Goal: Information Seeking & Learning: Learn about a topic

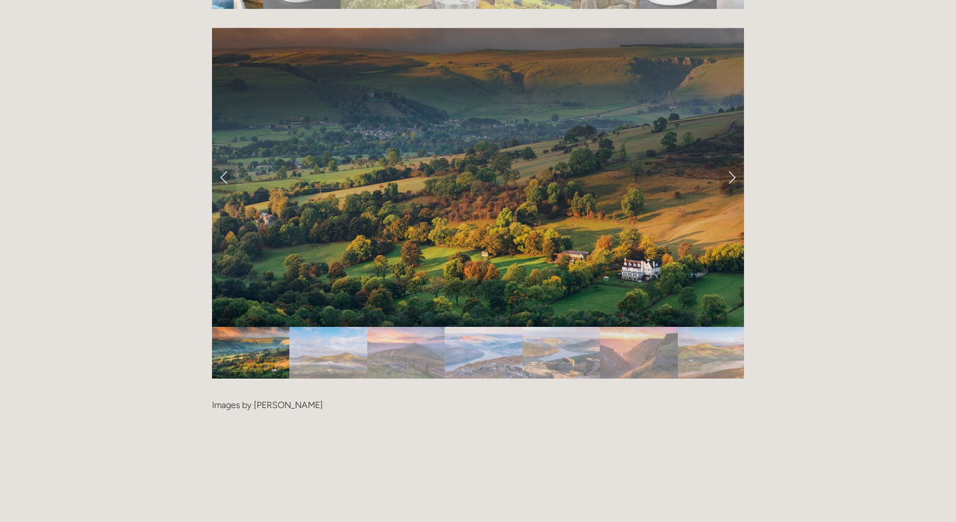
scroll to position [2281, 0]
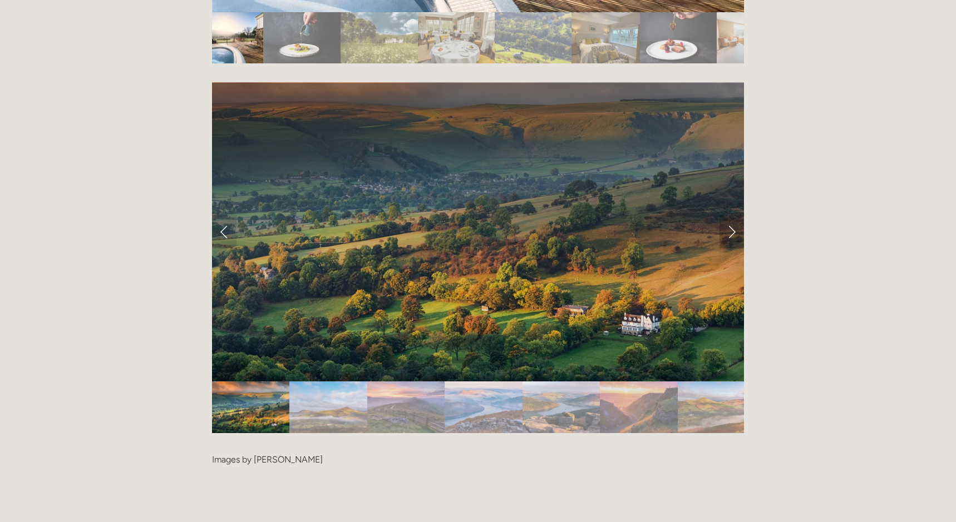
click at [732, 215] on link "Next Slide" at bounding box center [731, 231] width 24 height 33
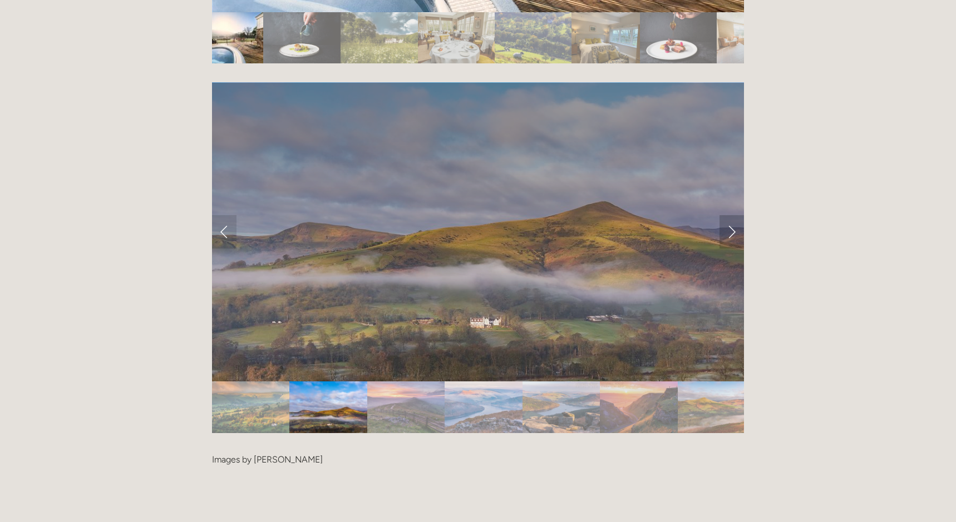
click at [732, 215] on link "Next Slide" at bounding box center [731, 231] width 24 height 33
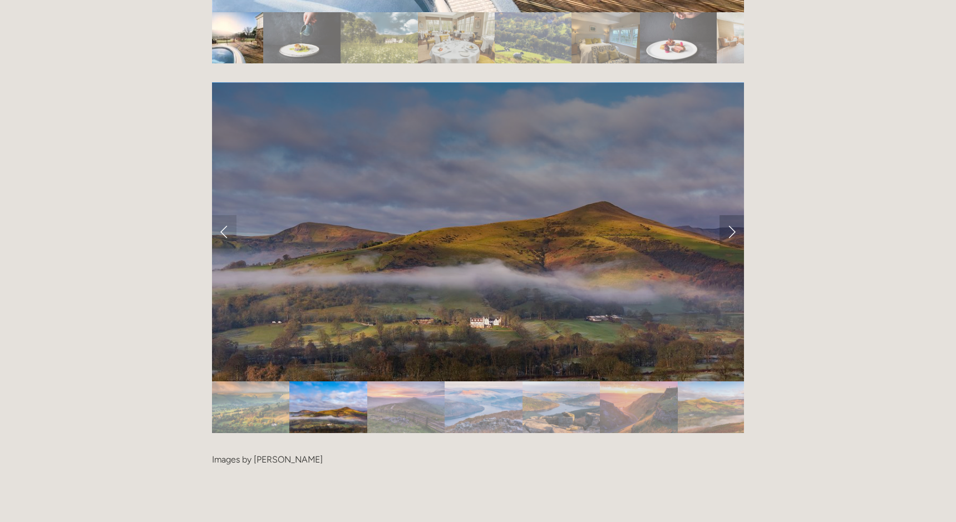
click at [732, 215] on link "Next Slide" at bounding box center [731, 231] width 24 height 33
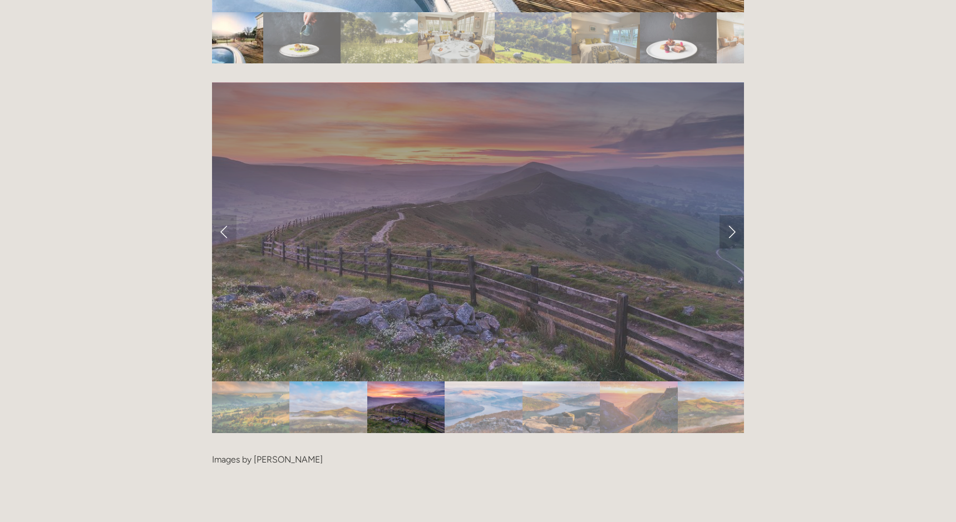
click at [723, 215] on link "Next Slide" at bounding box center [731, 231] width 24 height 33
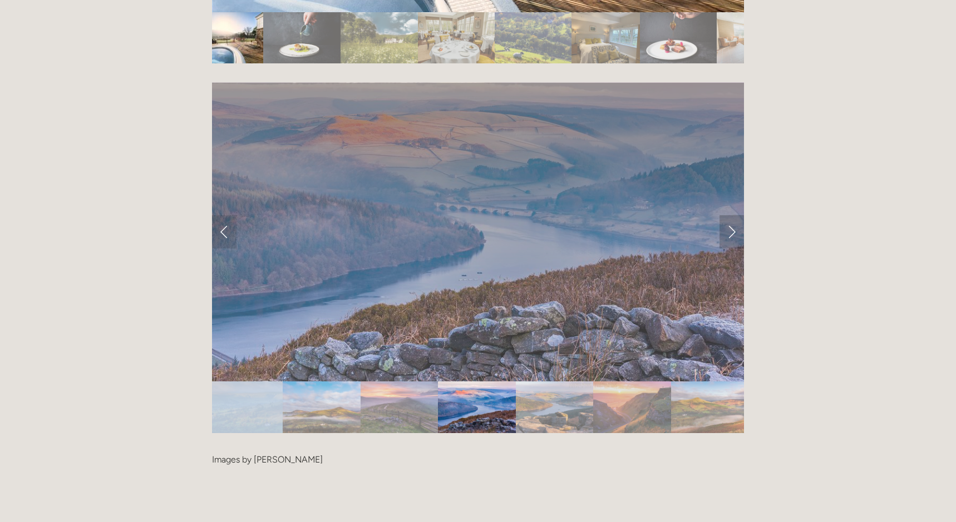
click at [723, 215] on link "Next Slide" at bounding box center [731, 231] width 24 height 33
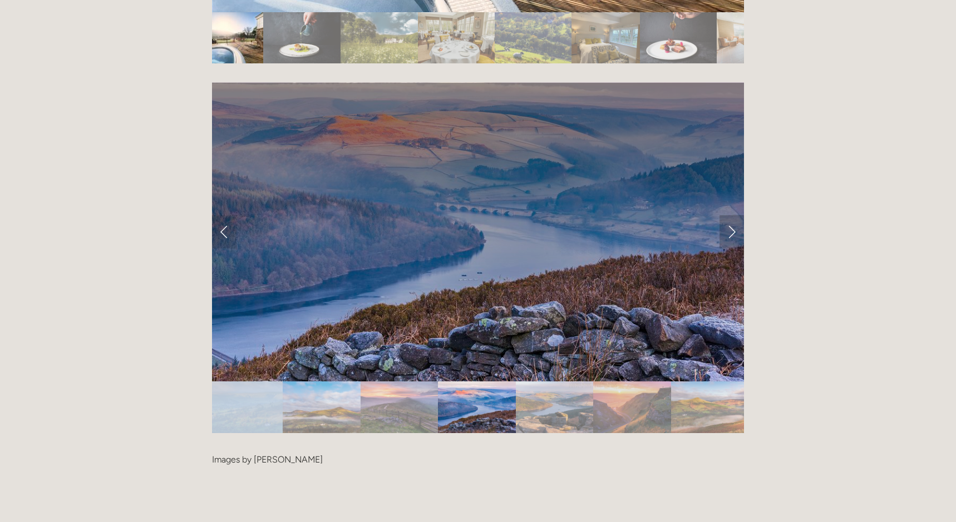
click at [723, 215] on link "Next Slide" at bounding box center [731, 231] width 24 height 33
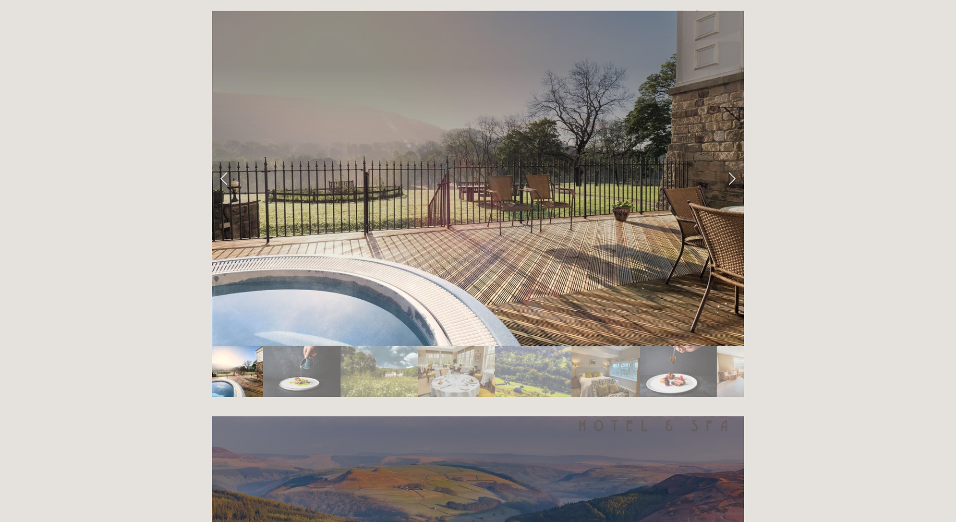
scroll to position [1892, 0]
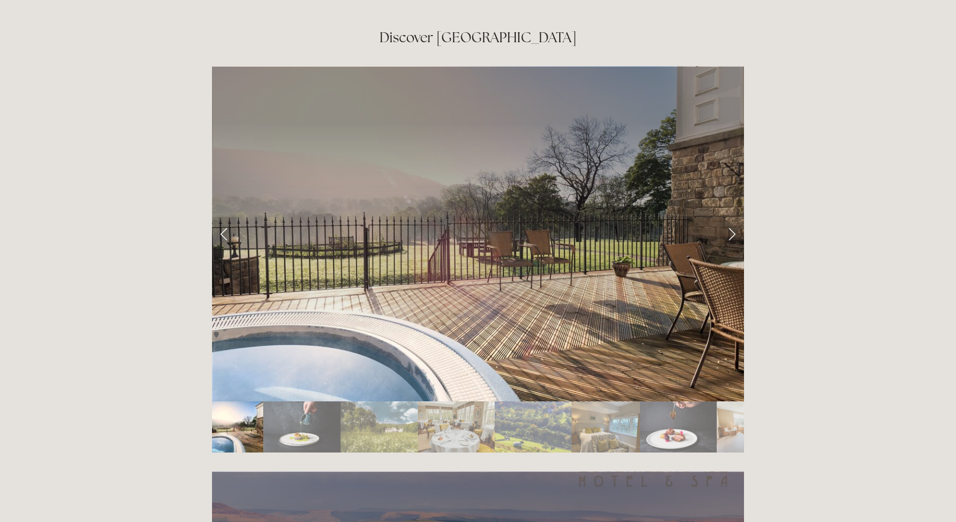
click at [589, 402] on img "Slide 6" at bounding box center [605, 427] width 68 height 51
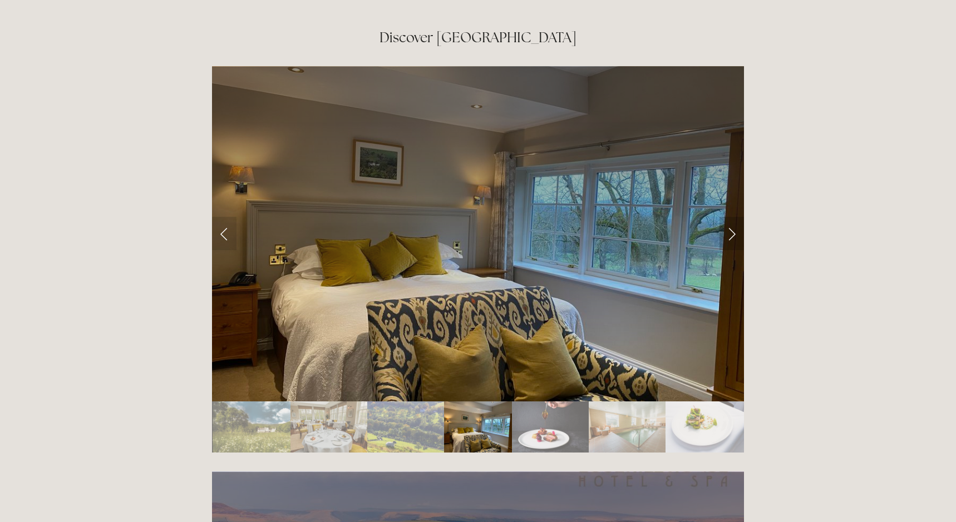
click at [727, 217] on link "Next Slide" at bounding box center [731, 233] width 24 height 33
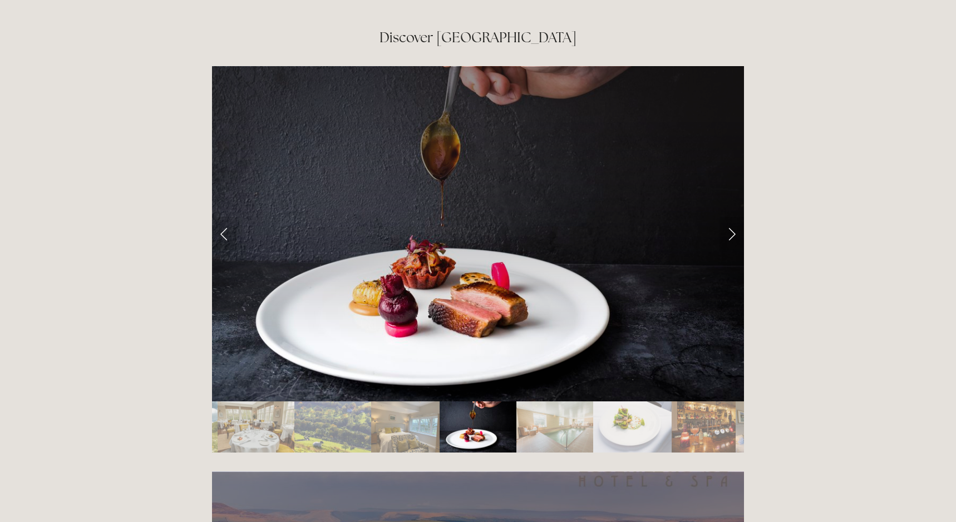
click at [727, 217] on link "Next Slide" at bounding box center [731, 233] width 24 height 33
click at [731, 217] on link "Next Slide" at bounding box center [731, 233] width 24 height 33
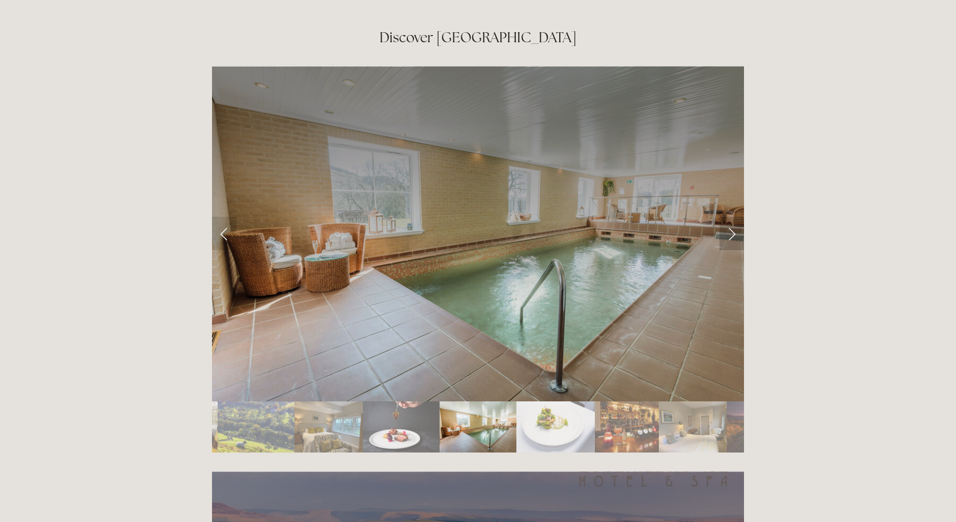
click at [731, 217] on link "Next Slide" at bounding box center [731, 233] width 24 height 33
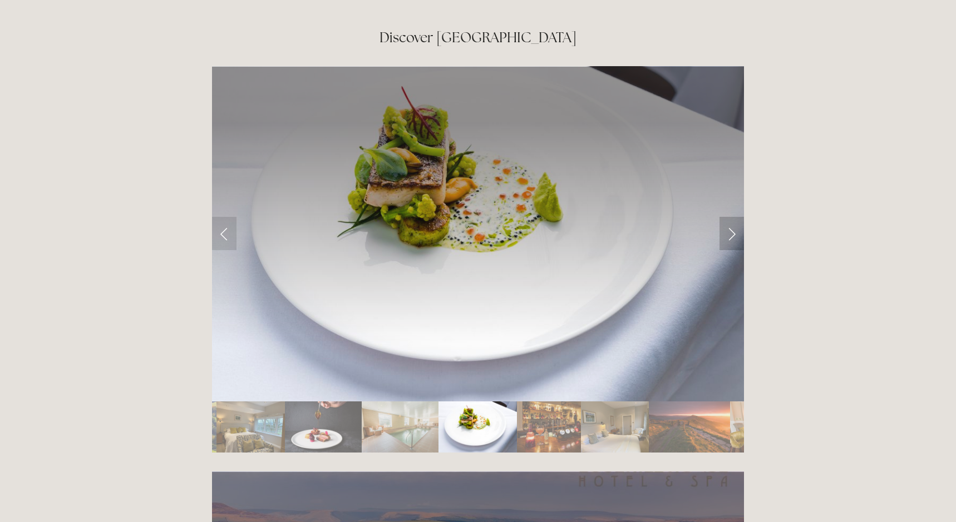
click at [731, 217] on link "Next Slide" at bounding box center [731, 233] width 24 height 33
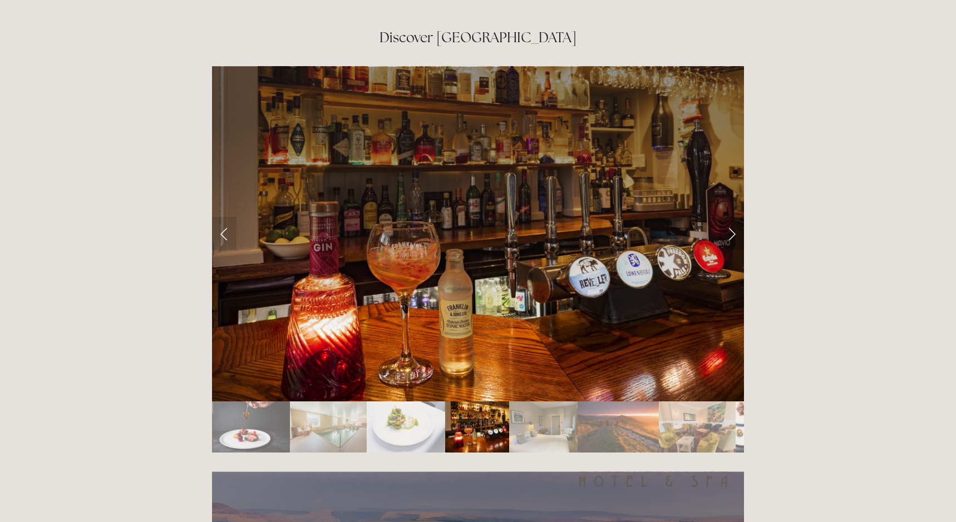
click at [731, 217] on link "Next Slide" at bounding box center [731, 233] width 24 height 33
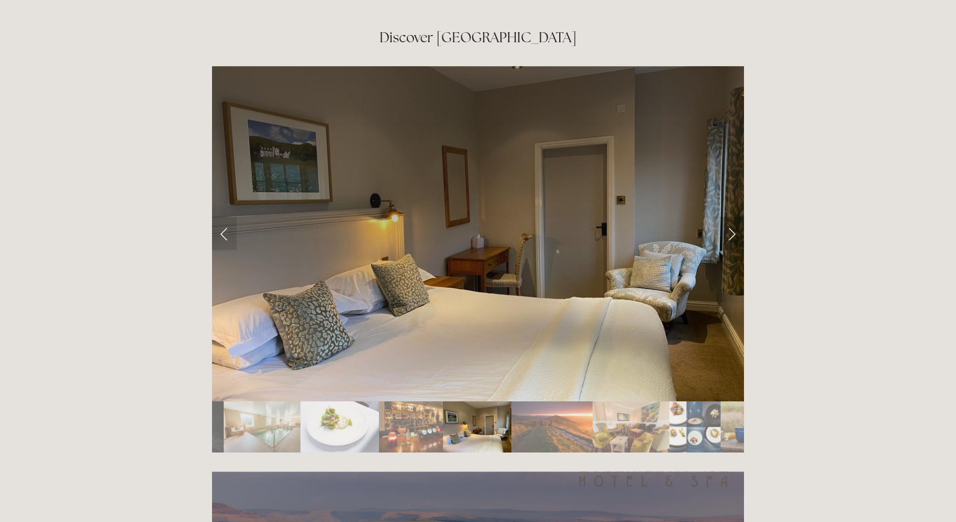
click at [731, 217] on link "Next Slide" at bounding box center [731, 233] width 24 height 33
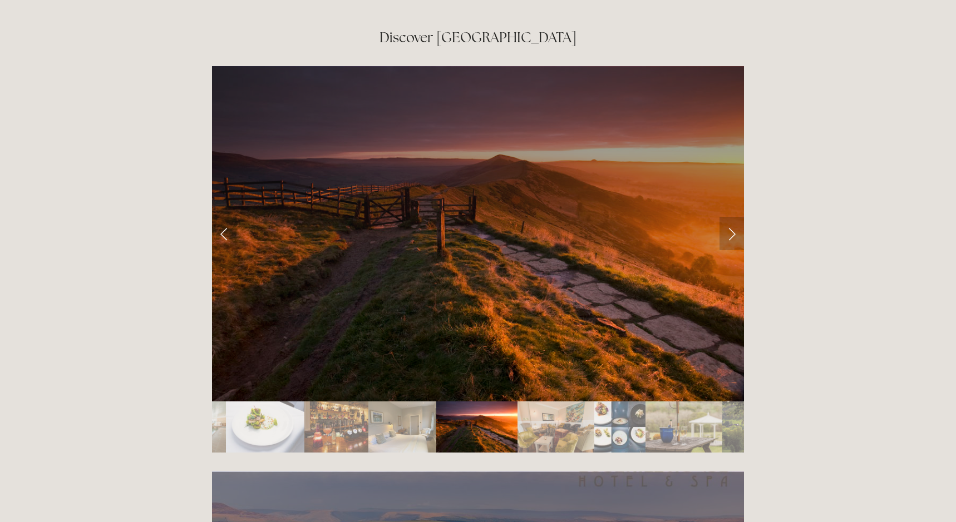
click at [731, 217] on link "Next Slide" at bounding box center [731, 233] width 24 height 33
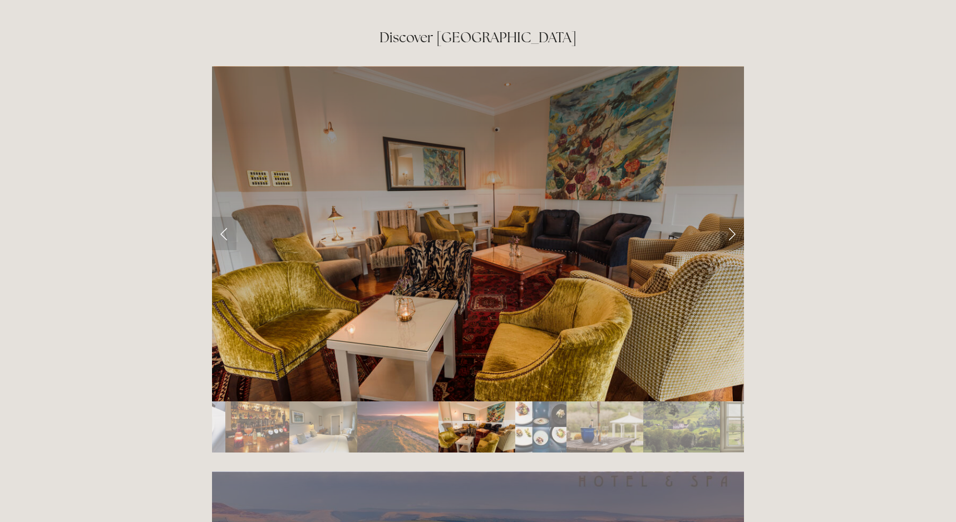
click at [731, 217] on link "Next Slide" at bounding box center [731, 233] width 24 height 33
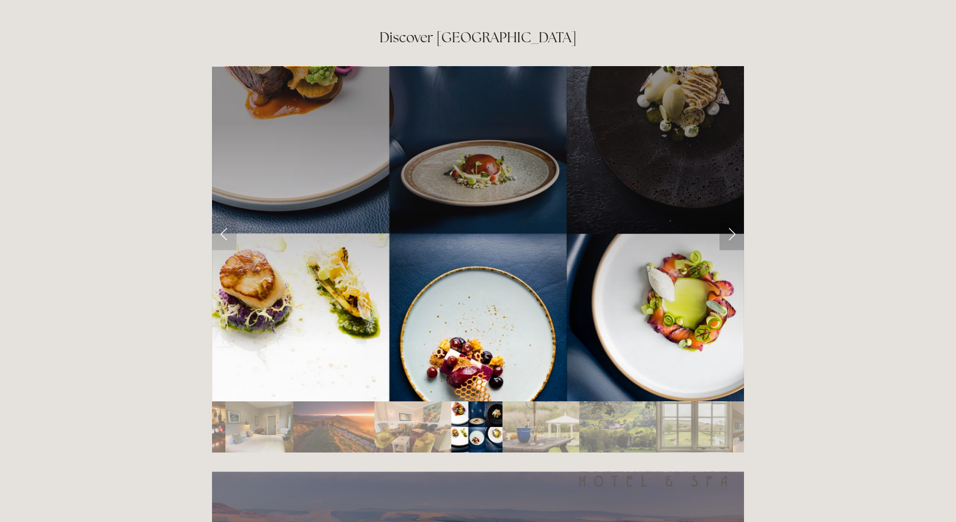
click at [731, 217] on link "Next Slide" at bounding box center [731, 233] width 24 height 33
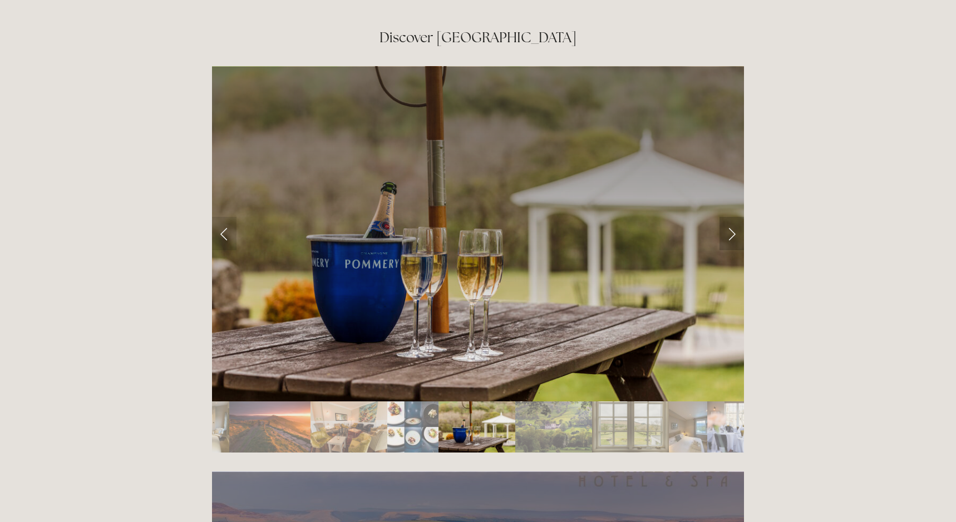
click at [731, 217] on link "Next Slide" at bounding box center [731, 233] width 24 height 33
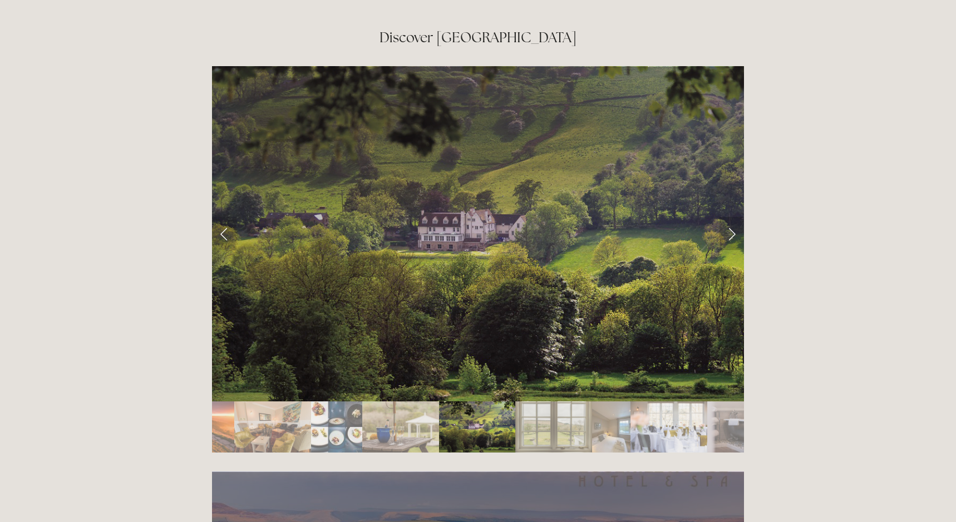
click at [731, 217] on link "Next Slide" at bounding box center [731, 233] width 24 height 33
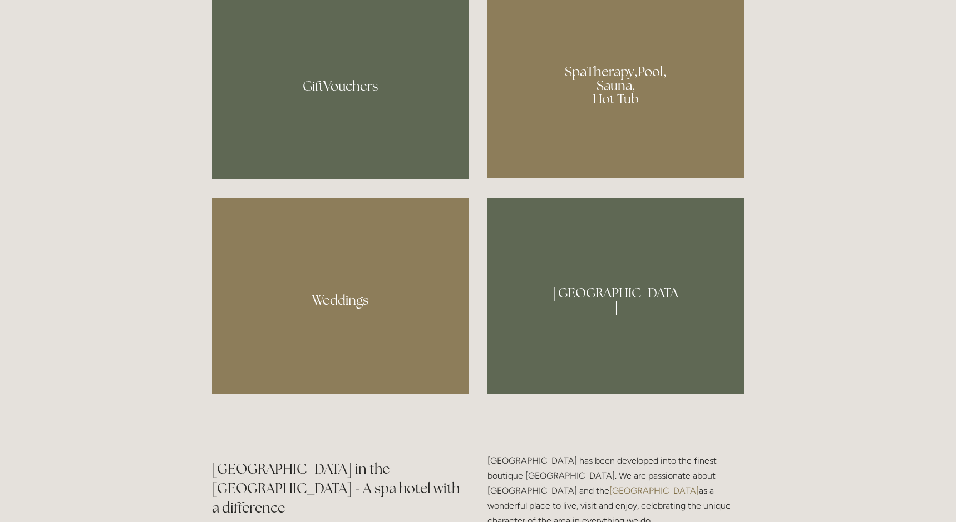
scroll to position [723, 0]
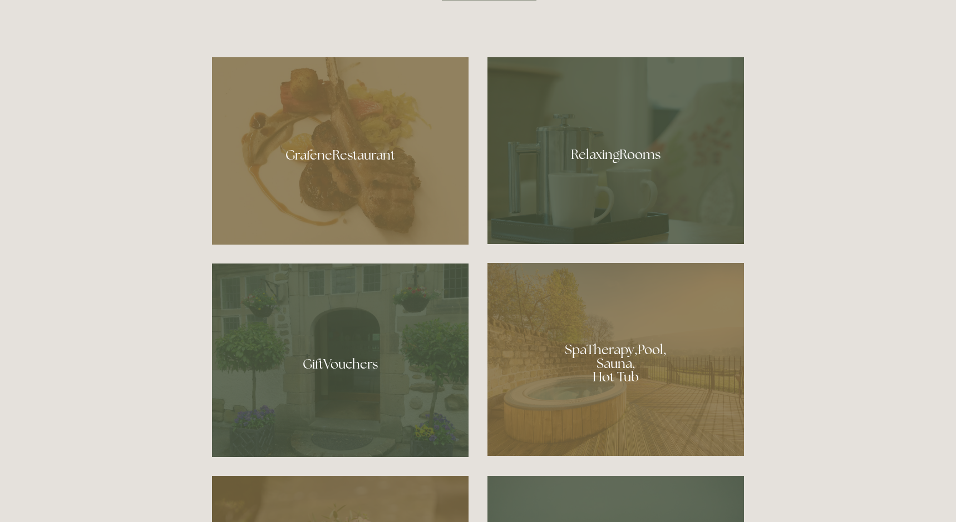
click at [595, 352] on div at bounding box center [615, 359] width 257 height 193
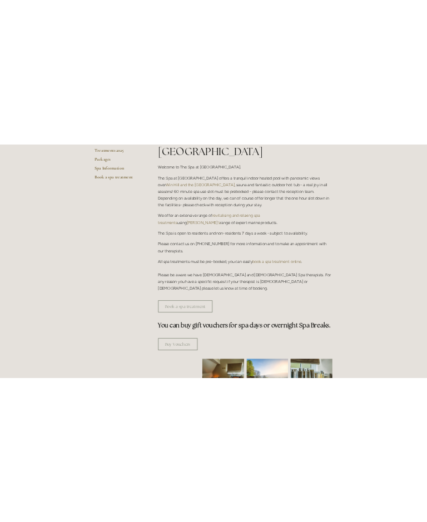
scroll to position [389, 0]
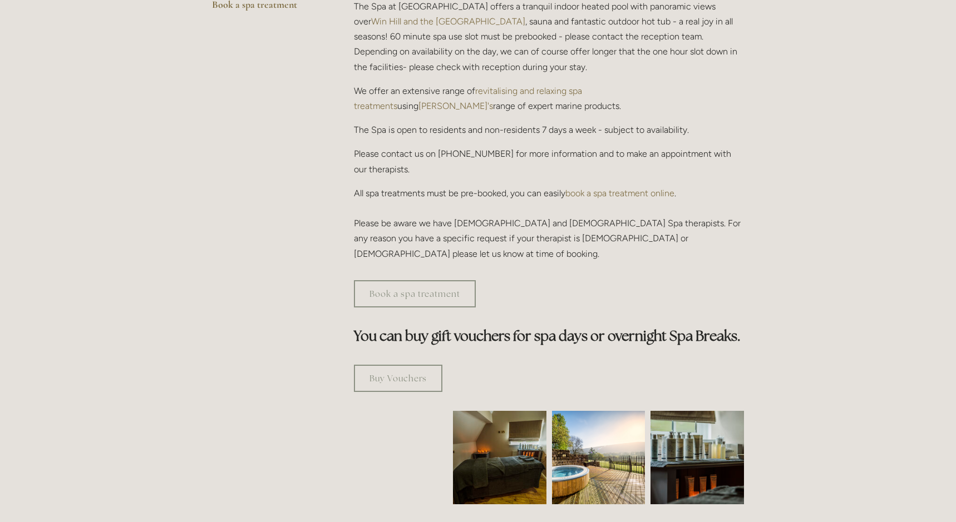
click at [494, 426] on img at bounding box center [500, 457] width 140 height 93
click at [605, 420] on img at bounding box center [598, 457] width 93 height 93
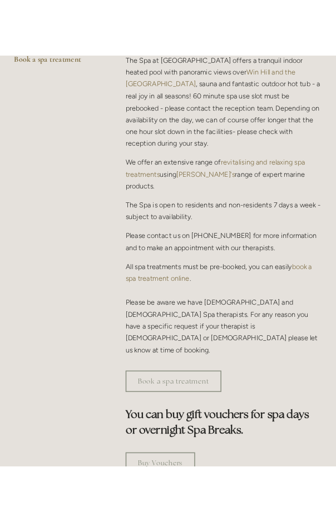
scroll to position [437, 0]
